Goal: Information Seeking & Learning: Learn about a topic

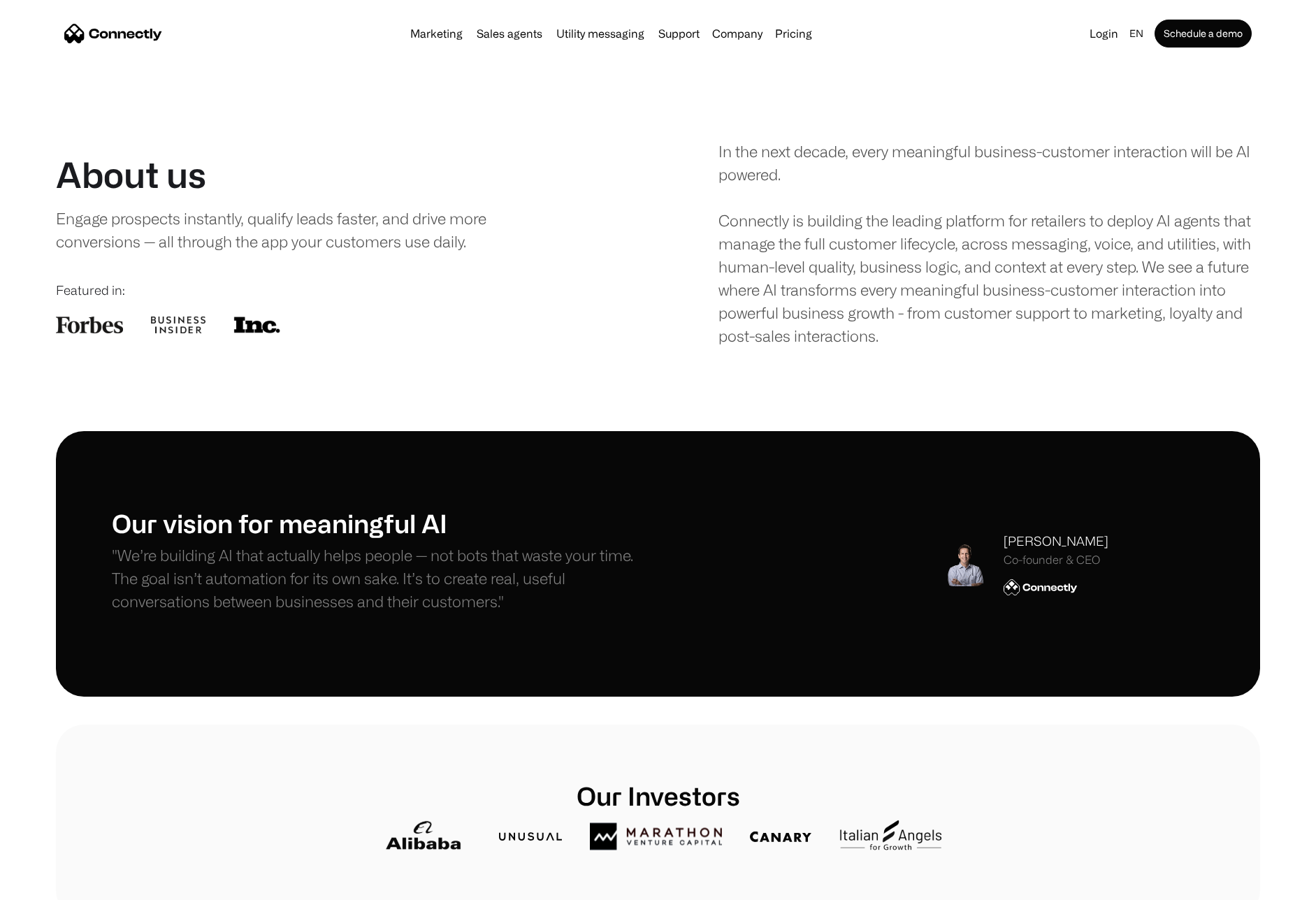
click at [110, 31] on img "home" at bounding box center [113, 33] width 98 height 19
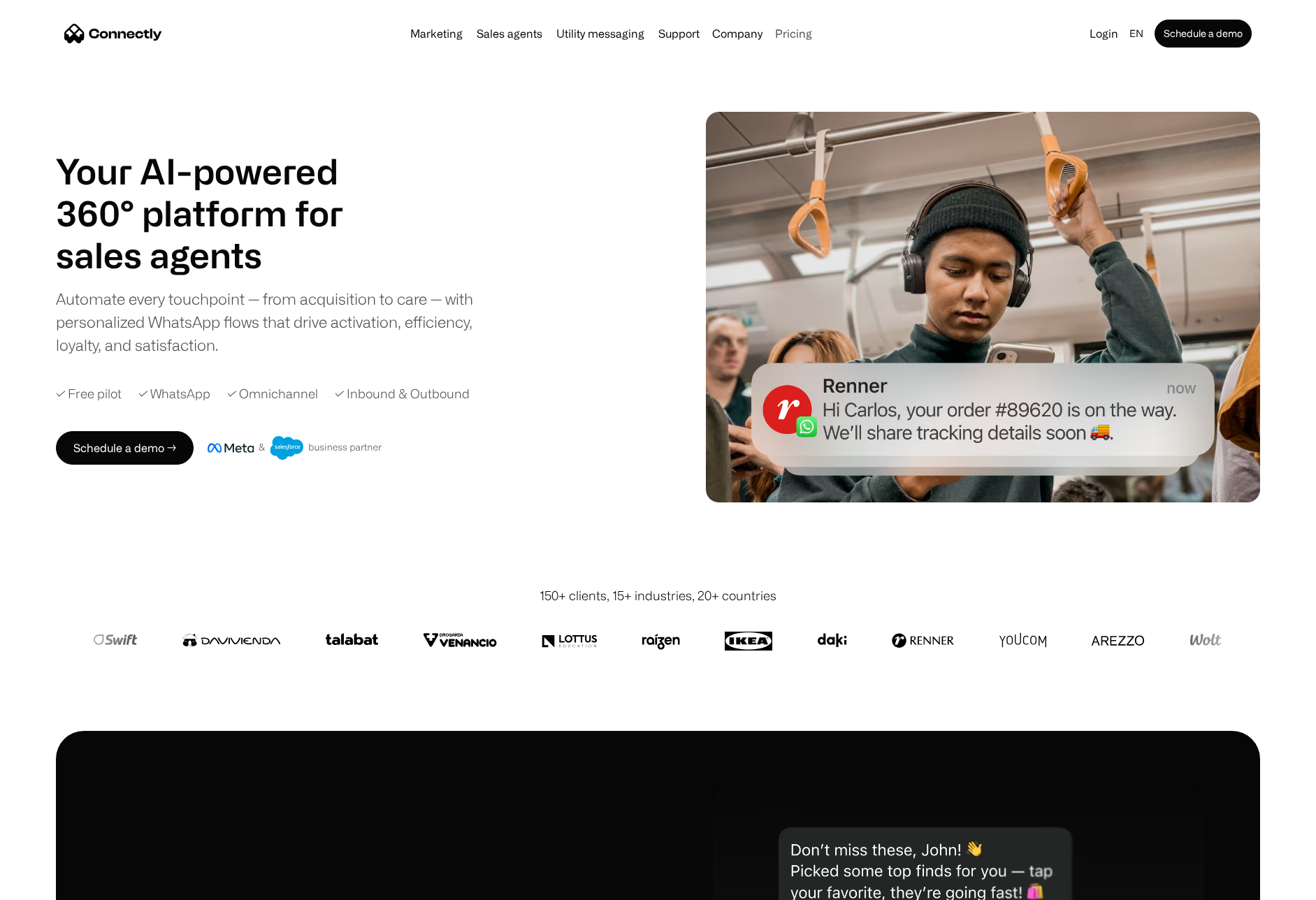
click at [794, 36] on link "Pricing" at bounding box center [793, 34] width 48 height 11
